Goal: Information Seeking & Learning: Understand process/instructions

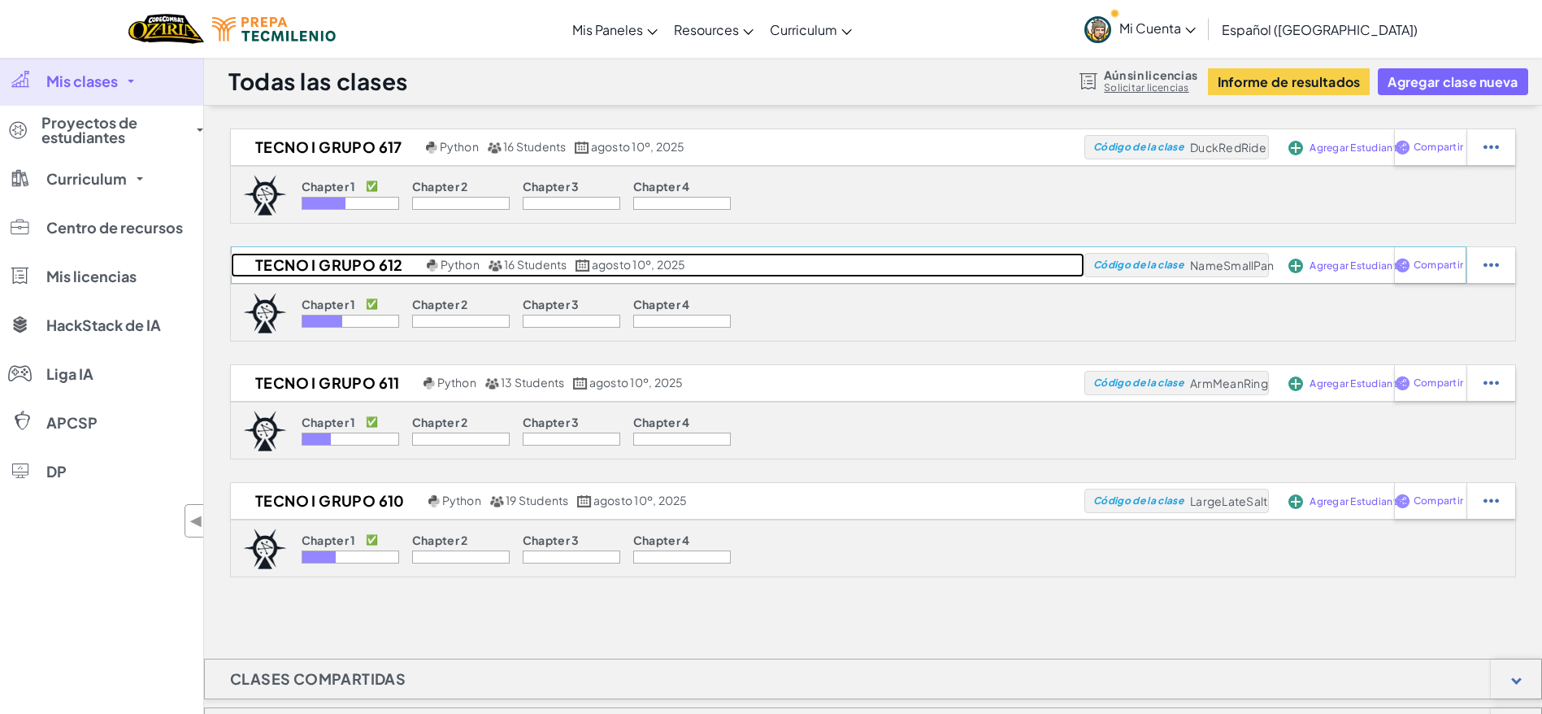
click at [330, 269] on h2 "Tecno i Grupo 612" at bounding box center [327, 265] width 192 height 24
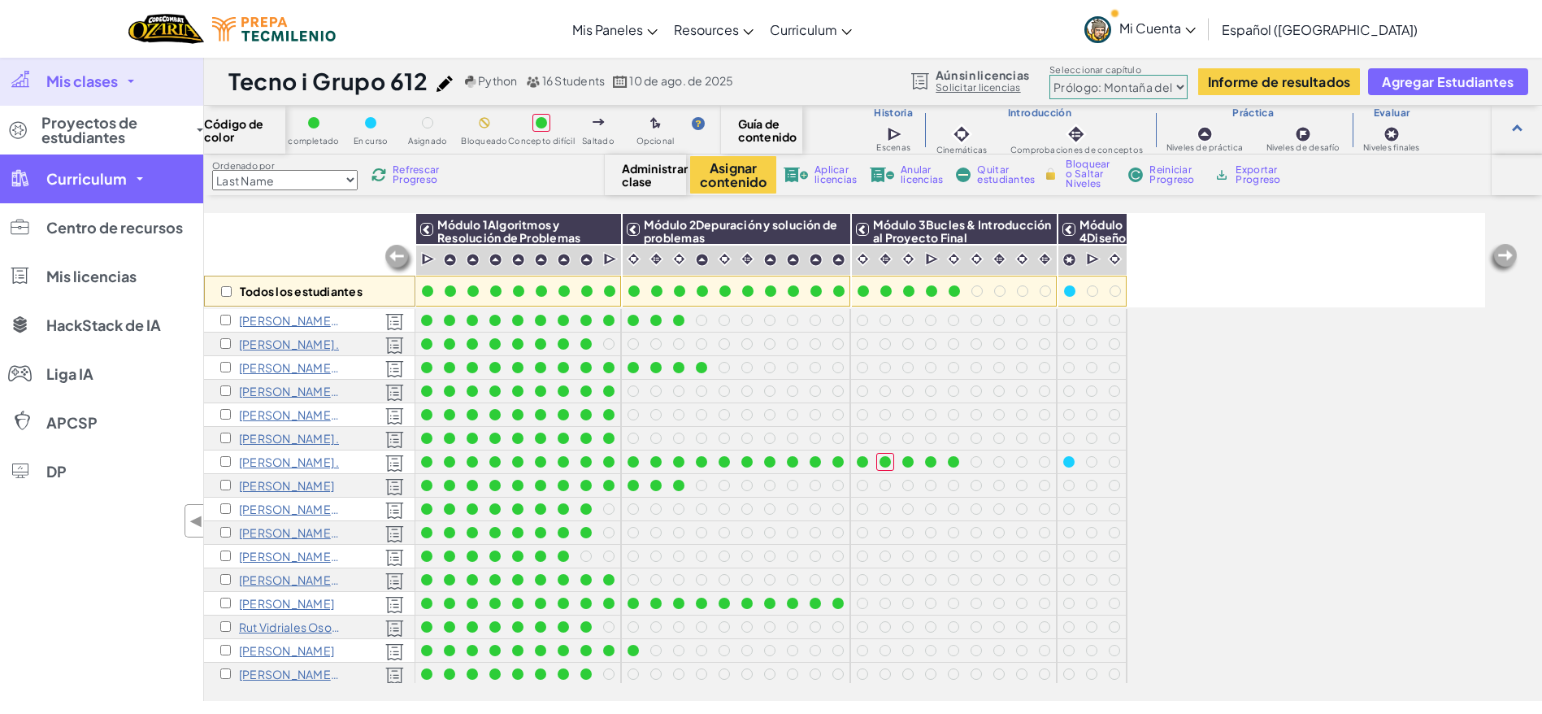
click at [132, 186] on link "Curriculum" at bounding box center [101, 178] width 203 height 49
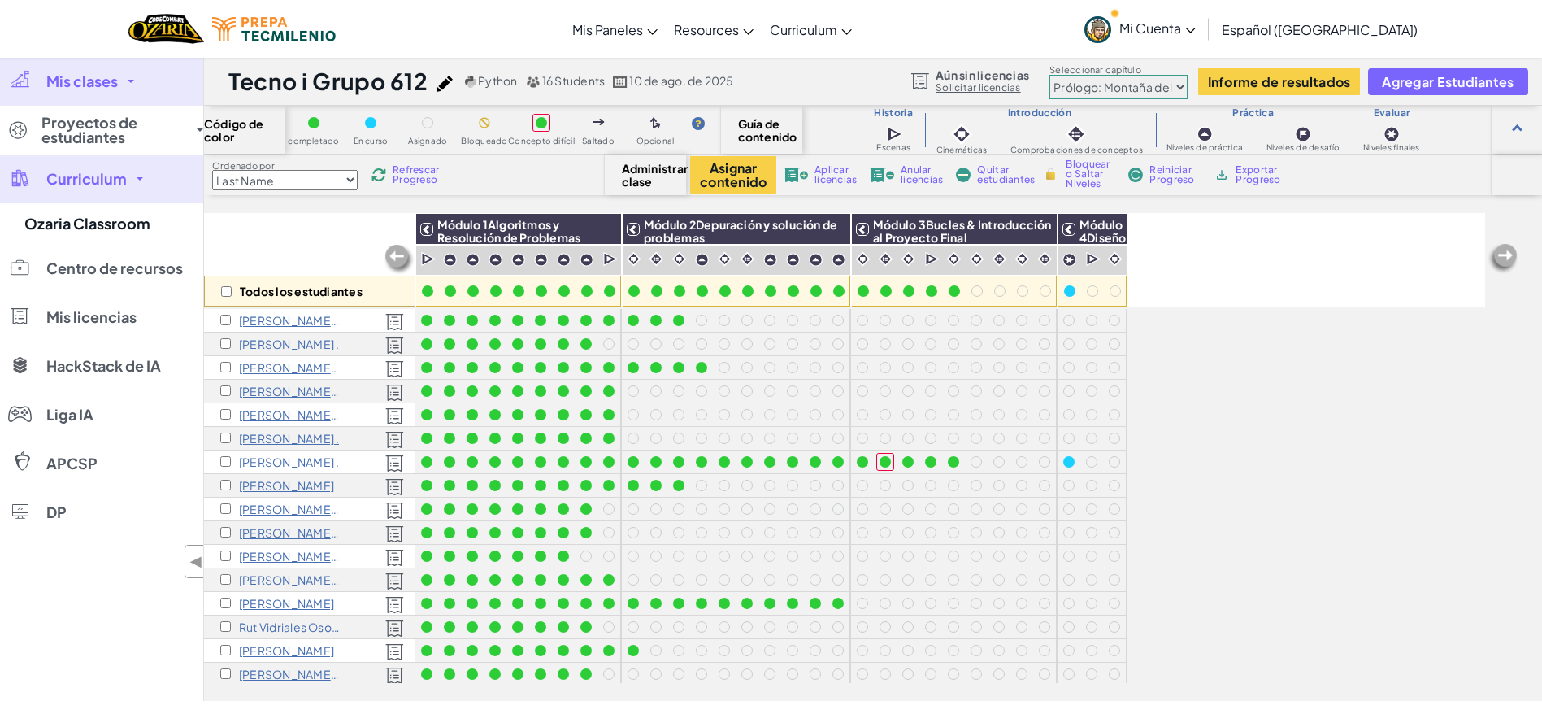
click at [131, 178] on link "Curriculum" at bounding box center [101, 178] width 203 height 49
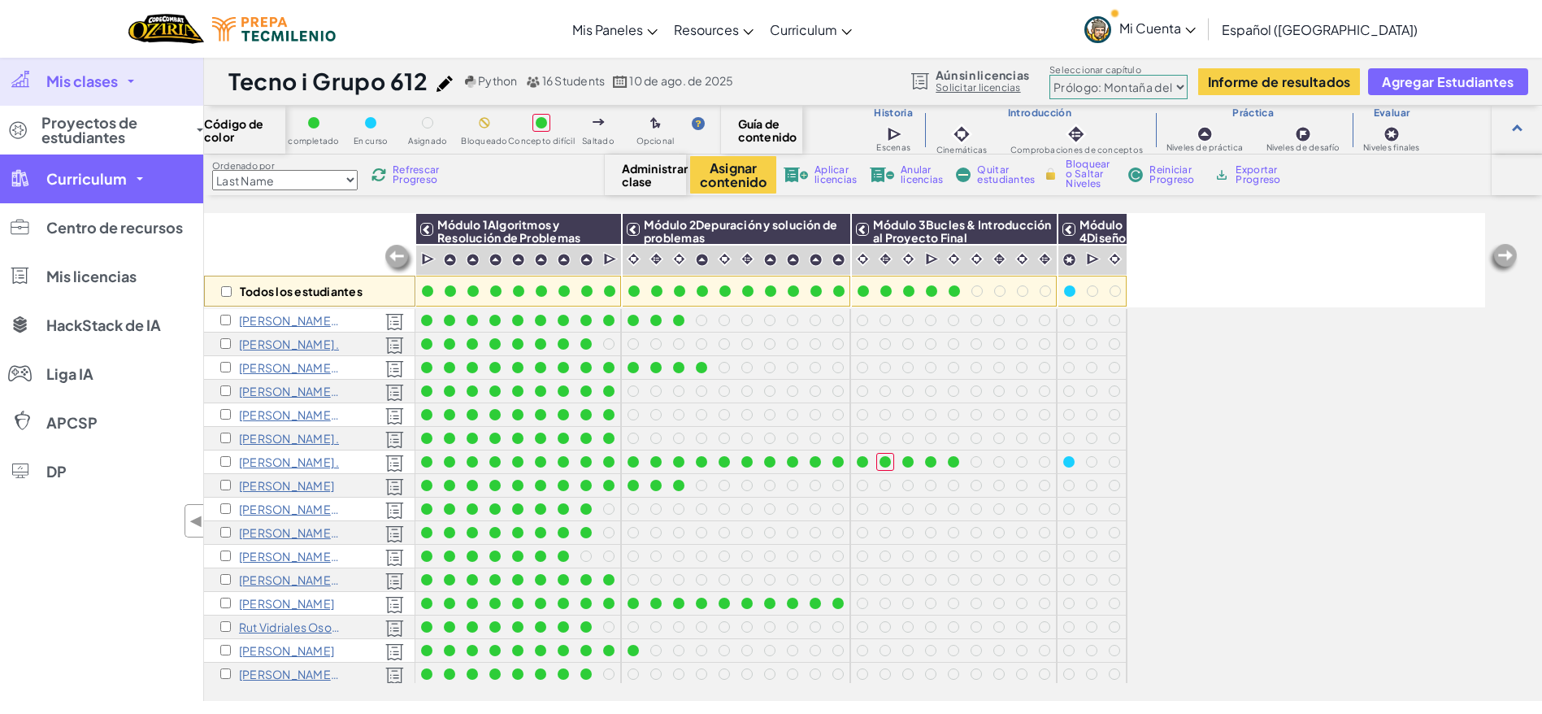
click at [131, 178] on link "Curriculum" at bounding box center [101, 178] width 203 height 49
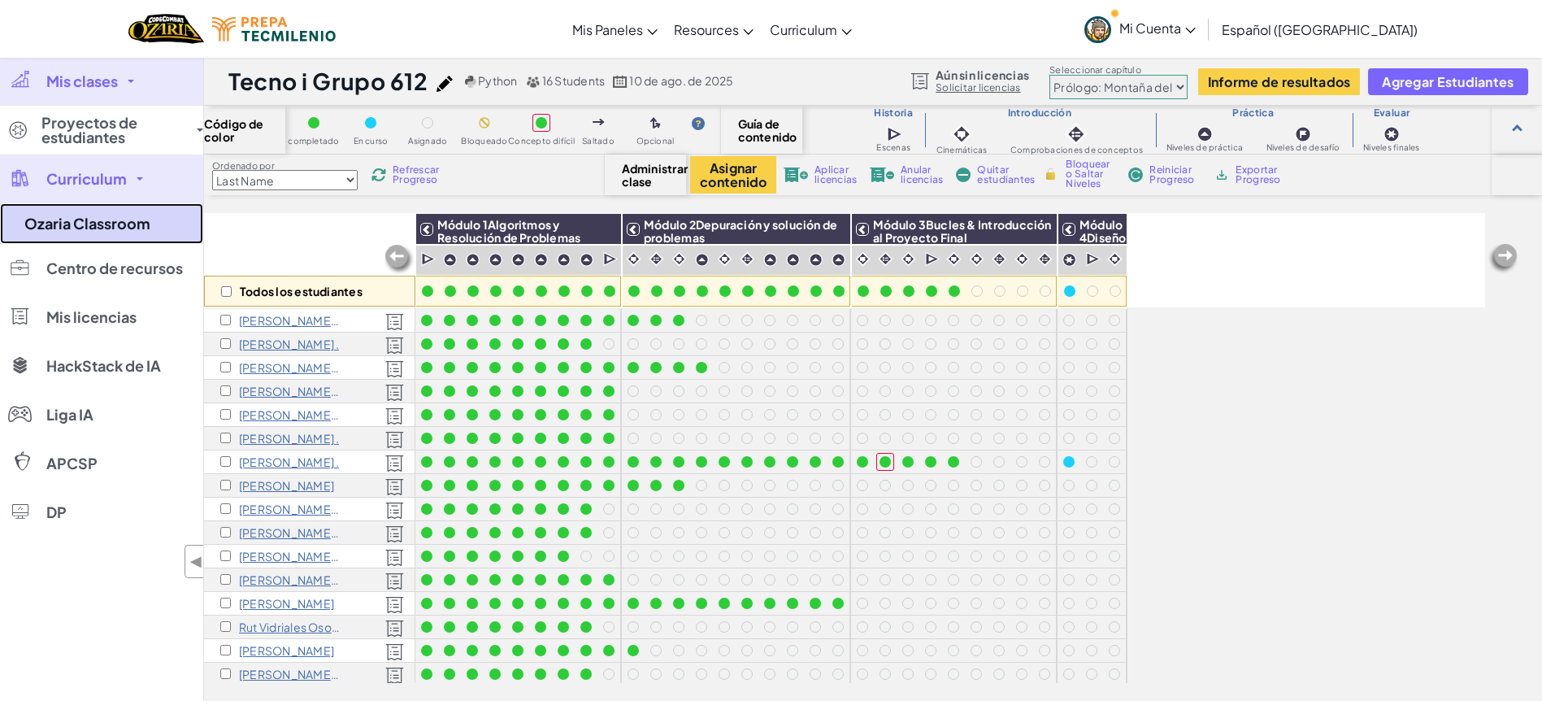
click at [112, 232] on link "Ozaria Classroom" at bounding box center [101, 223] width 203 height 41
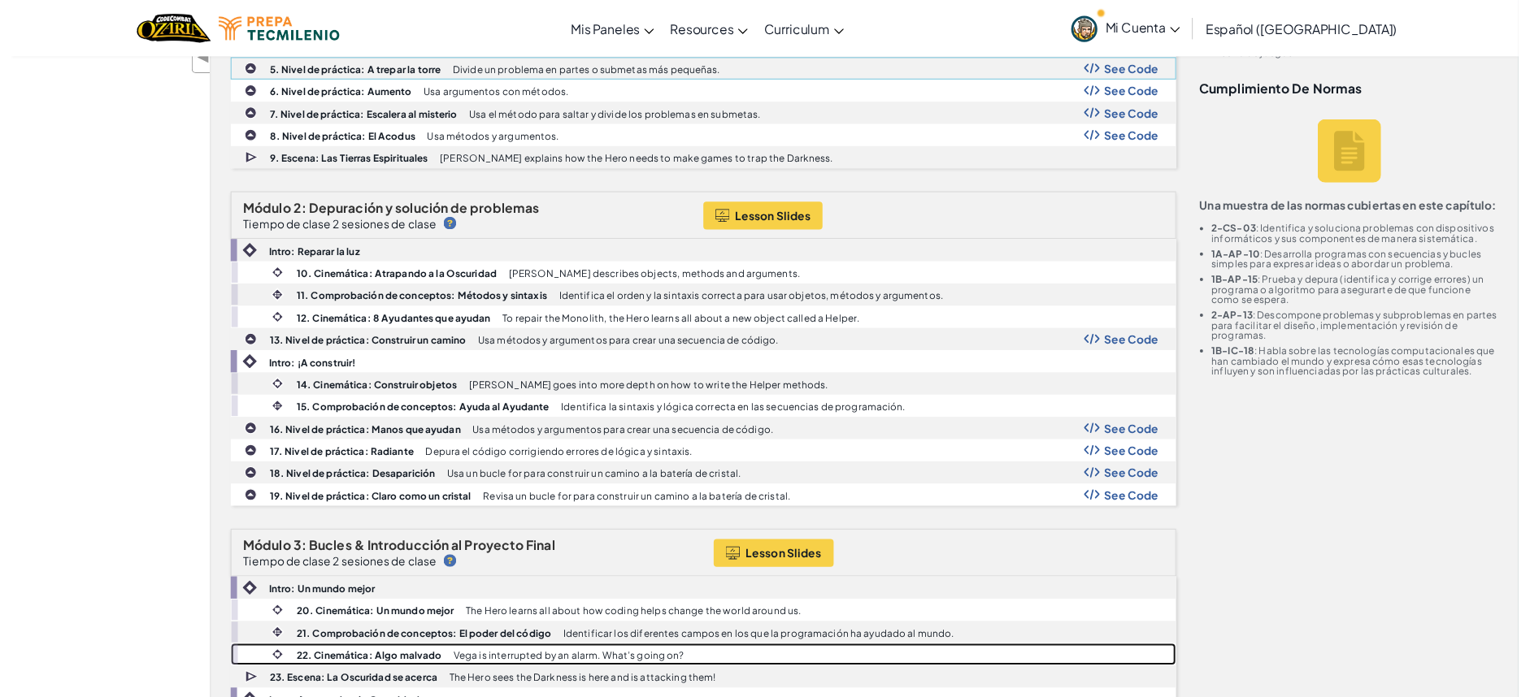
scroll to position [461, 0]
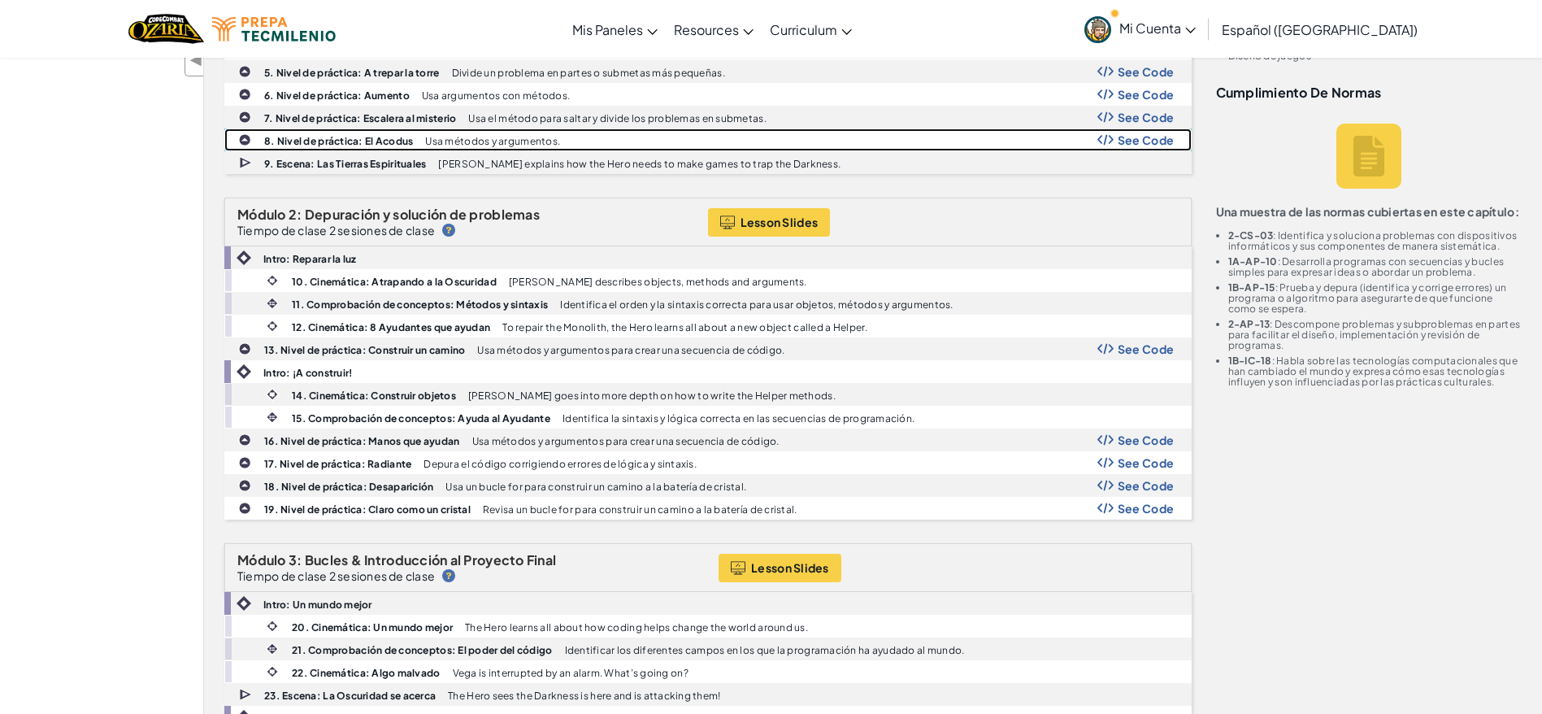
drag, startPoint x: 427, startPoint y: 529, endPoint x: 393, endPoint y: 142, distance: 388.4
click at [393, 142] on b "8. Nivel de práctica: El Acodus" at bounding box center [338, 141] width 149 height 12
